Goal: Obtain resource: Download file/media

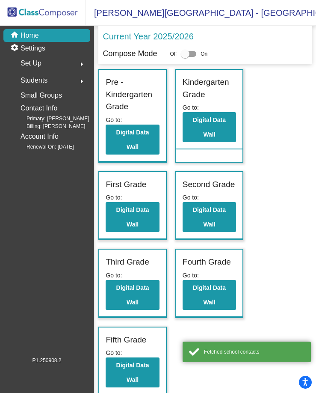
click at [71, 79] on div "Students arrow_right" at bounding box center [50, 80] width 82 height 17
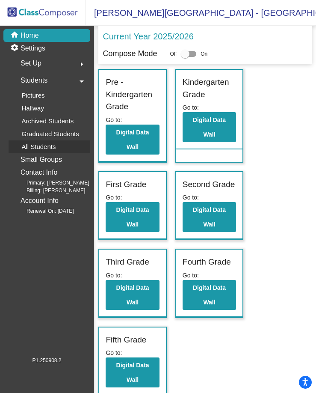
click at [38, 144] on p "All Students" at bounding box center [38, 147] width 34 height 10
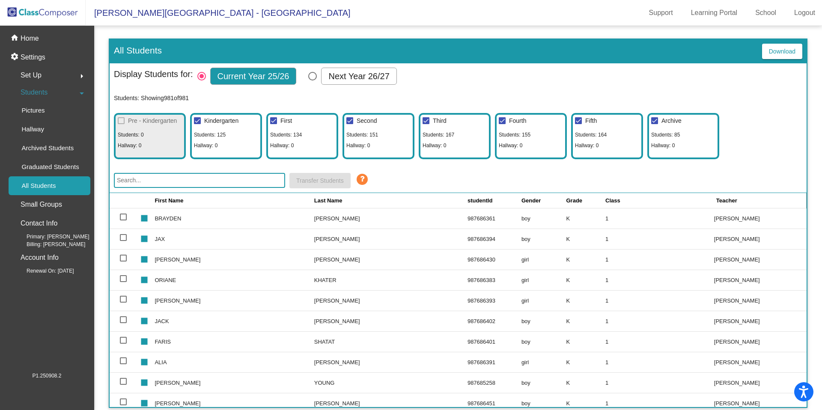
click at [320, 120] on div at bounding box center [654, 120] width 7 height 7
click at [320, 124] on input "Archive" at bounding box center [654, 124] width 0 height 0
checkbox input "false"
